Goal: Navigation & Orientation: Find specific page/section

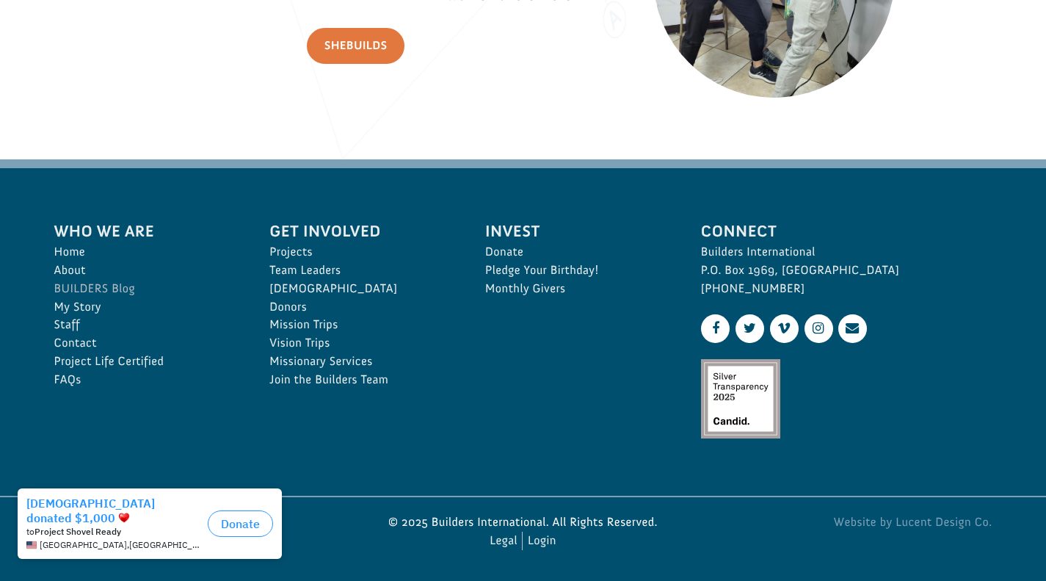
click at [76, 286] on link "BUILDERS Blog" at bounding box center [146, 289] width 184 height 18
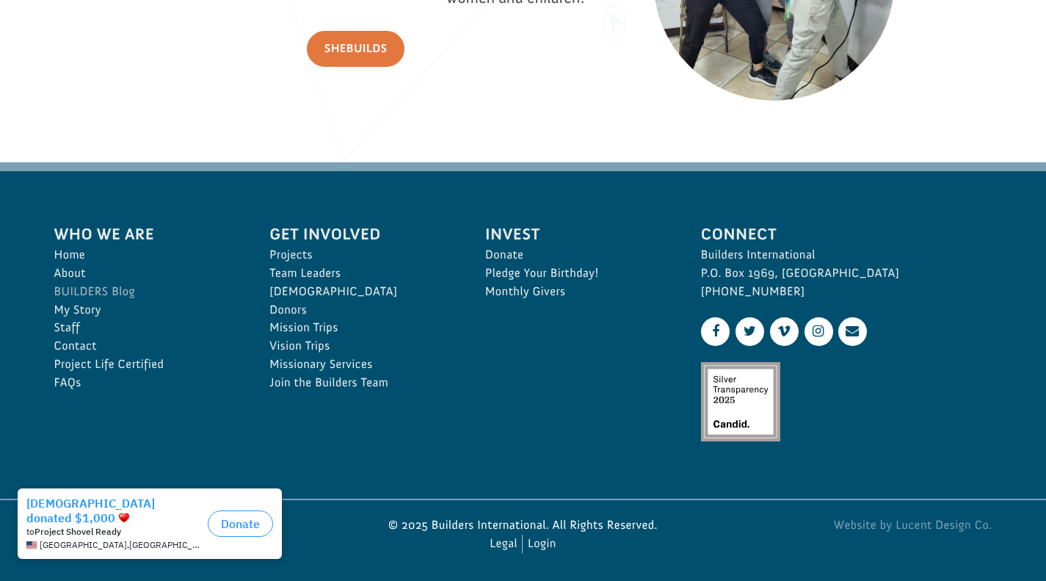
click at [74, 292] on link "BUILDERS Blog" at bounding box center [146, 292] width 184 height 18
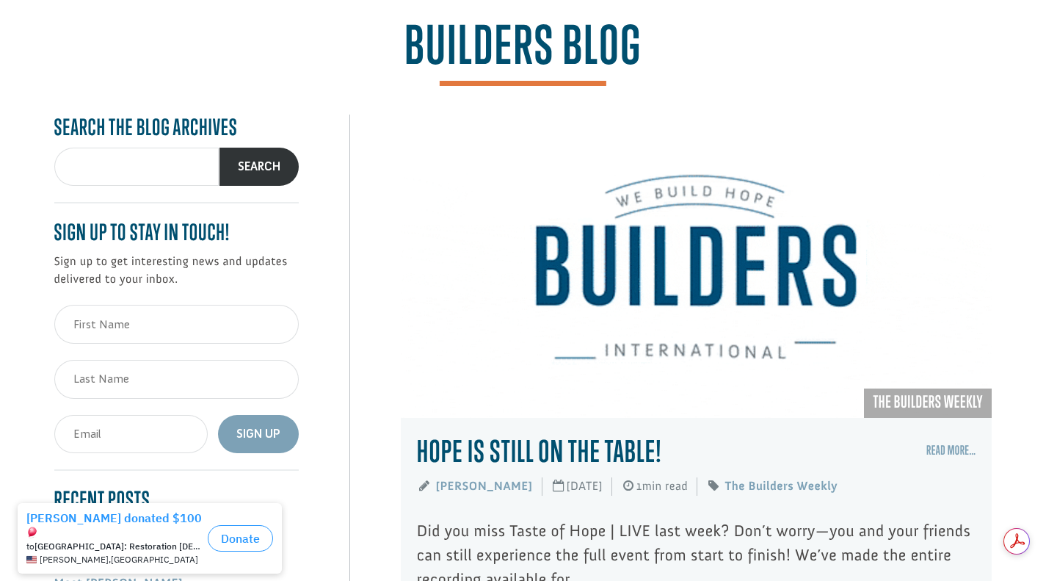
scroll to position [200, 0]
